Goal: Task Accomplishment & Management: Manage account settings

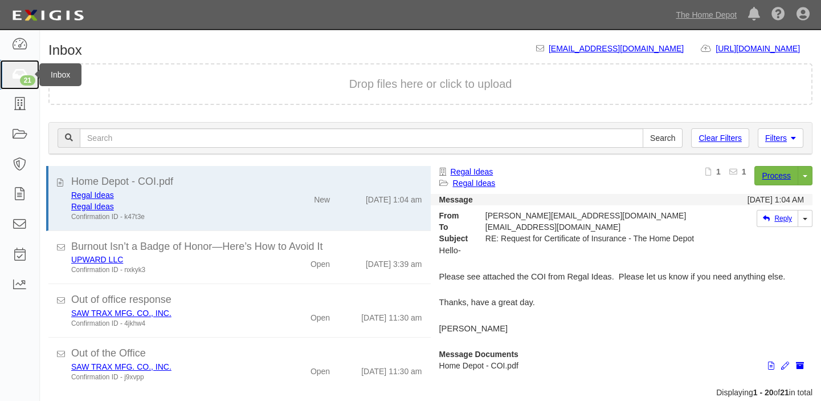
click at [17, 62] on link "21" at bounding box center [19, 75] width 39 height 30
click at [701, 17] on link "The Home Depot" at bounding box center [706, 14] width 72 height 23
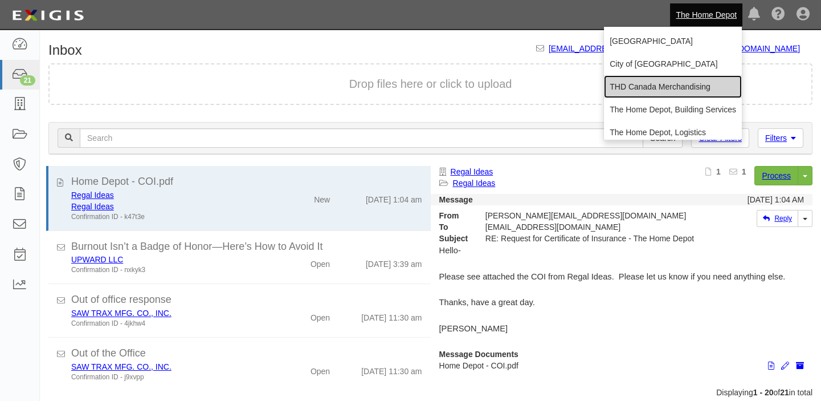
click at [646, 91] on link "THD Canada Merchandising" at bounding box center [673, 86] width 138 height 23
